Goal: Task Accomplishment & Management: Complete application form

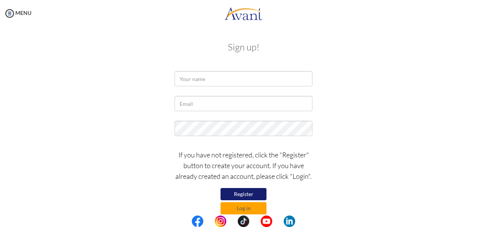
click at [250, 194] on button "Register" at bounding box center [244, 194] width 46 height 12
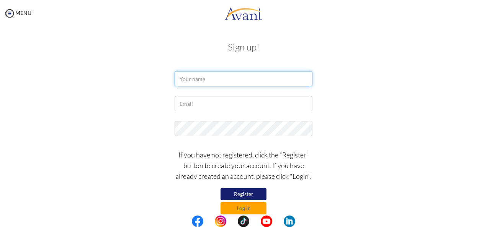
click at [187, 77] on input "text" at bounding box center [244, 78] width 138 height 15
type input "m"
type input "[PERSON_NAME]"
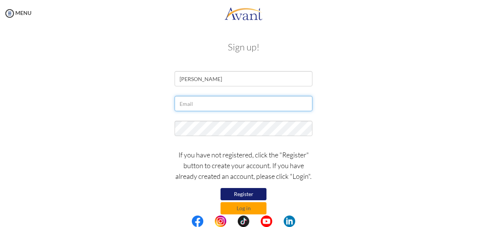
click at [189, 104] on input "text" at bounding box center [244, 103] width 138 height 15
type input "[EMAIL_ADDRESS][DOMAIN_NAME]"
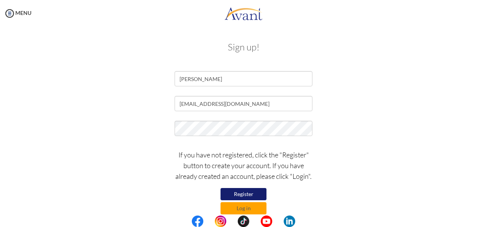
click at [234, 196] on button "Register" at bounding box center [244, 194] width 46 height 12
click at [244, 209] on button "Log in" at bounding box center [244, 209] width 46 height 12
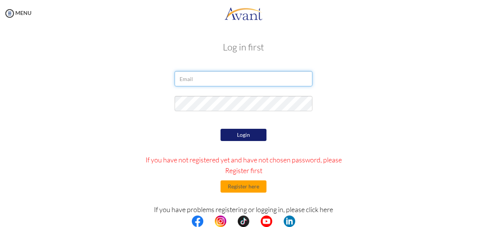
click at [183, 78] on input "email" at bounding box center [244, 78] width 138 height 15
type input "[EMAIL_ADDRESS][DOMAIN_NAME]"
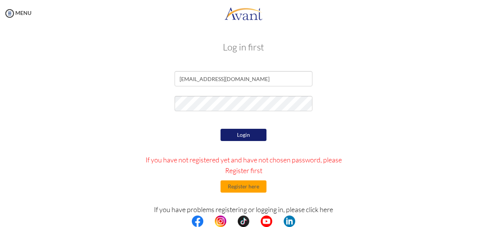
click at [239, 134] on button "Login" at bounding box center [244, 135] width 46 height 12
click at [244, 136] on button "Login" at bounding box center [244, 135] width 46 height 12
click at [240, 190] on button "Register here" at bounding box center [244, 187] width 46 height 12
click at [246, 135] on button "Login" at bounding box center [244, 135] width 46 height 12
click at [241, 186] on button "Register here" at bounding box center [244, 187] width 46 height 12
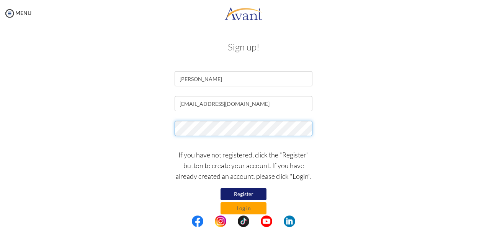
click at [276, 150] on form "[PERSON_NAME] [EMAIL_ADDRESS][DOMAIN_NAME] If you have not registered, click th…" at bounding box center [243, 143] width 437 height 144
click at [249, 195] on button "Register" at bounding box center [244, 194] width 46 height 12
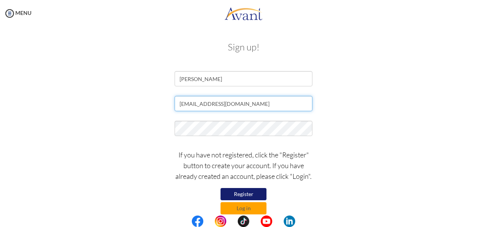
click at [244, 103] on input "[EMAIL_ADDRESS][DOMAIN_NAME]" at bounding box center [244, 103] width 138 height 15
click at [253, 210] on button "Log in" at bounding box center [244, 209] width 46 height 12
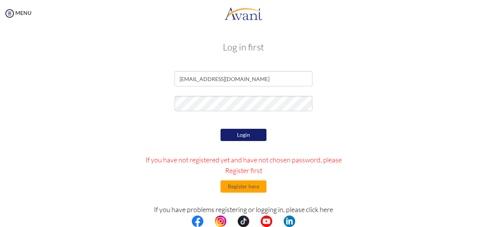
scroll to position [30, 0]
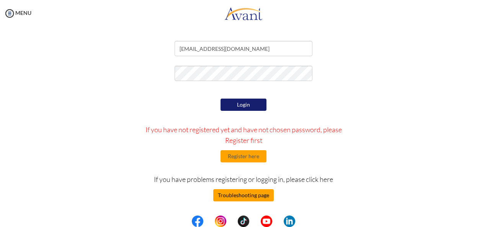
click at [247, 196] on button "Troubleshooting page" at bounding box center [243, 196] width 61 height 12
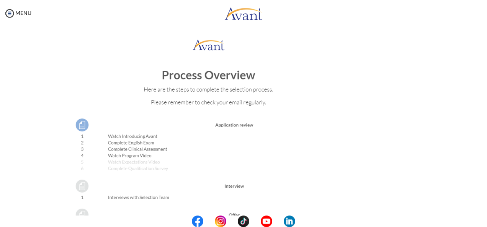
scroll to position [0, 0]
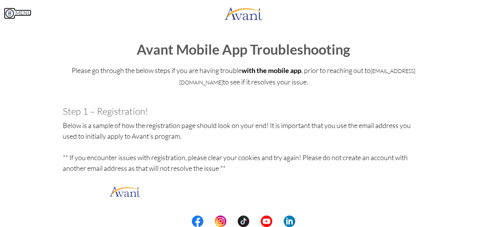
click at [8, 13] on img at bounding box center [9, 13] width 11 height 11
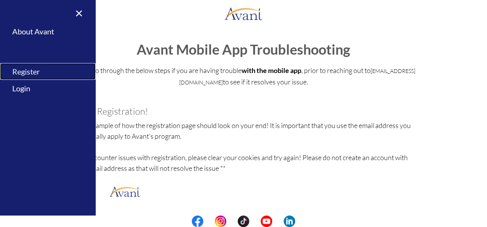
click at [30, 70] on link "Register" at bounding box center [48, 71] width 96 height 17
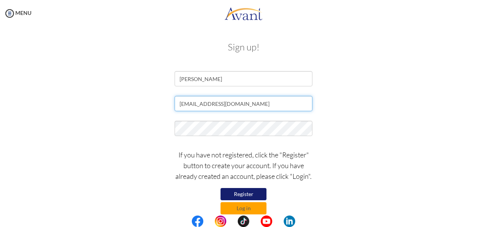
click at [246, 105] on input "[EMAIL_ADDRESS][DOMAIN_NAME]" at bounding box center [244, 103] width 138 height 15
type input "m"
click at [179, 104] on input "text" at bounding box center [244, 103] width 138 height 15
type input "[EMAIL_ADDRESS][DOMAIN_NAME]"
click at [244, 194] on button "Register" at bounding box center [244, 194] width 46 height 12
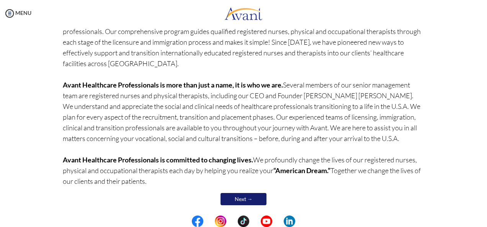
scroll to position [82, 0]
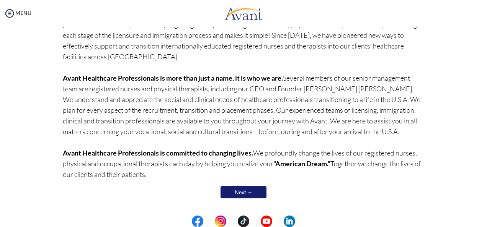
click at [240, 193] on link "Next →" at bounding box center [244, 192] width 46 height 12
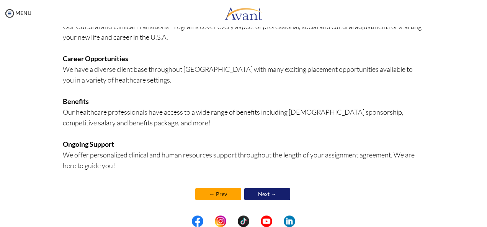
scroll to position [203, 0]
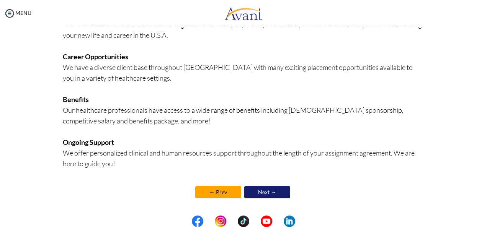
click at [263, 189] on link "Next →" at bounding box center [267, 192] width 46 height 12
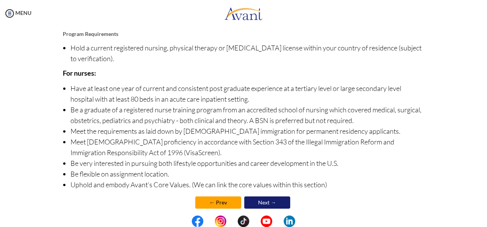
scroll to position [106, 0]
